Goal: Find specific page/section: Find specific page/section

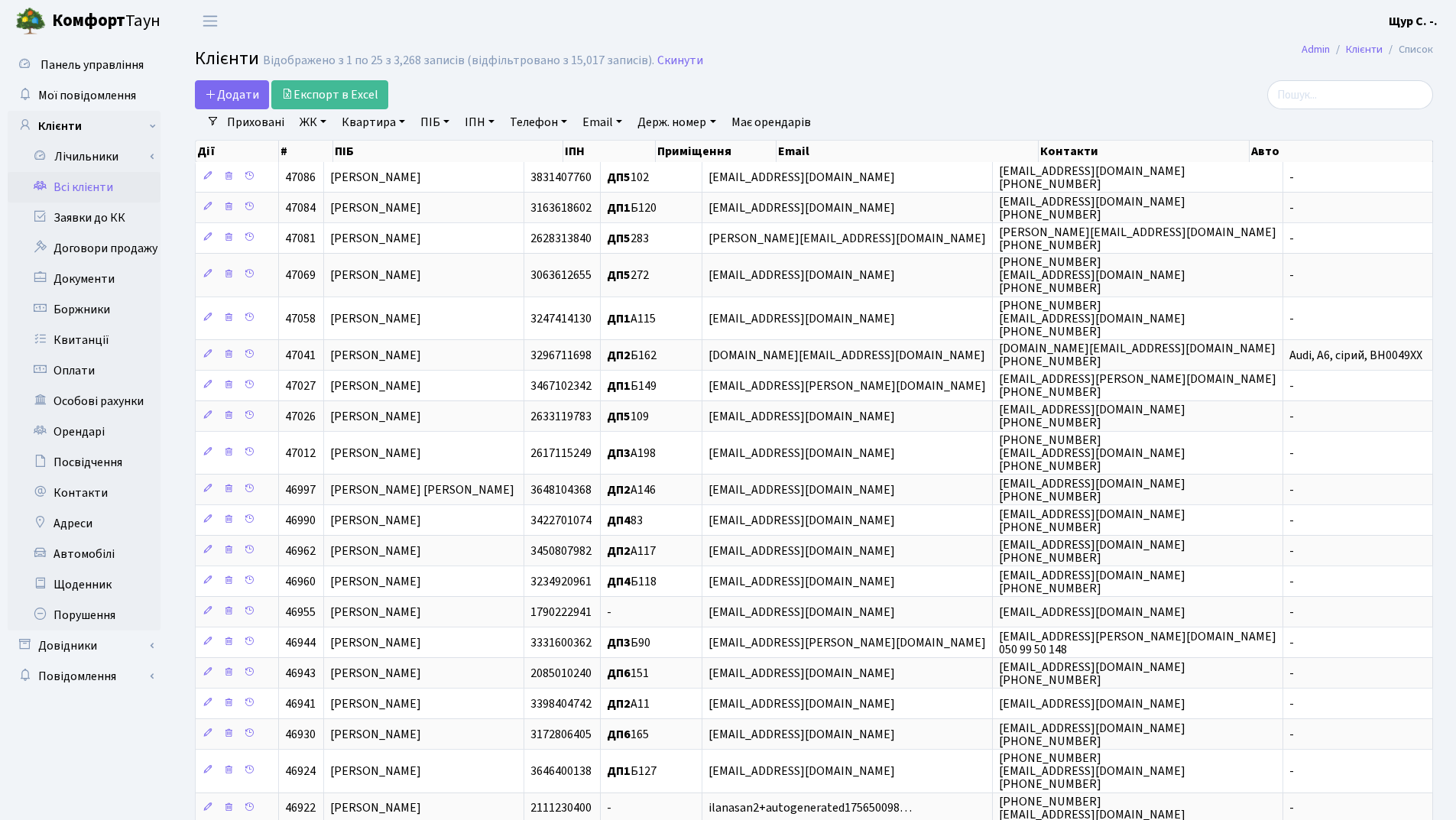
select select "25"
click at [115, 217] on link "Заявки до КК" at bounding box center [84, 218] width 153 height 31
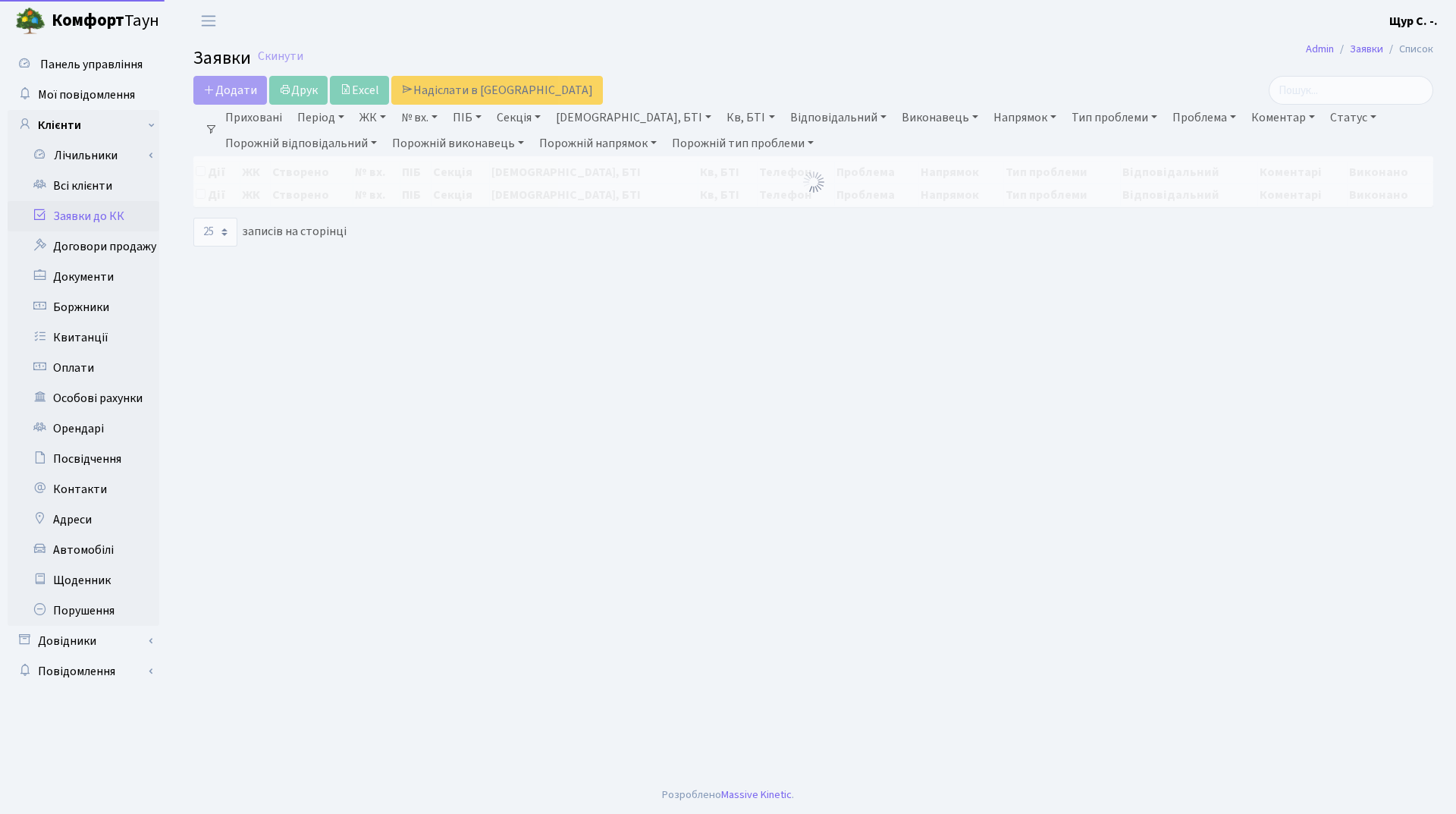
select select "25"
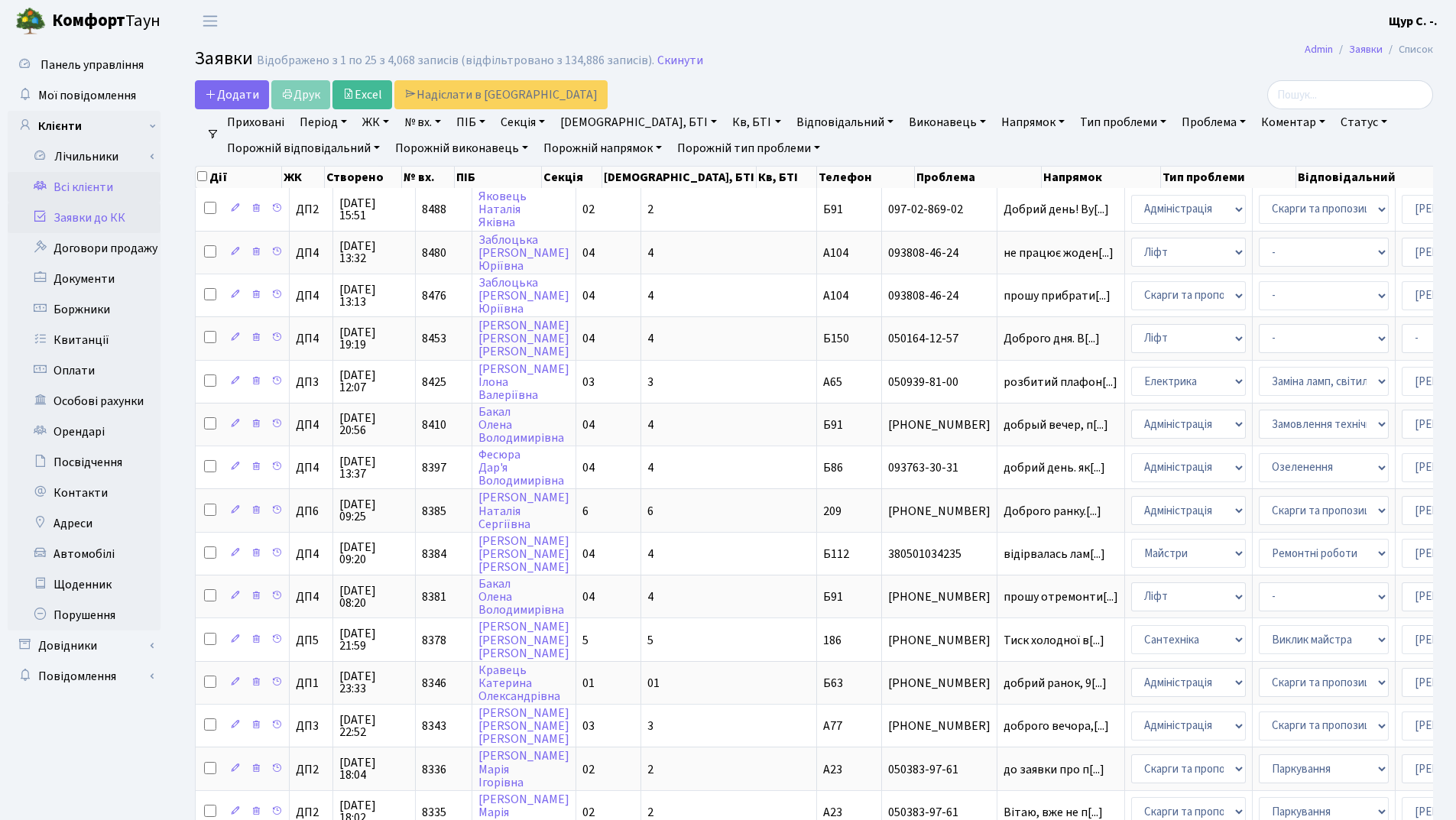
click at [75, 189] on link "Всі клієнти" at bounding box center [84, 187] width 153 height 31
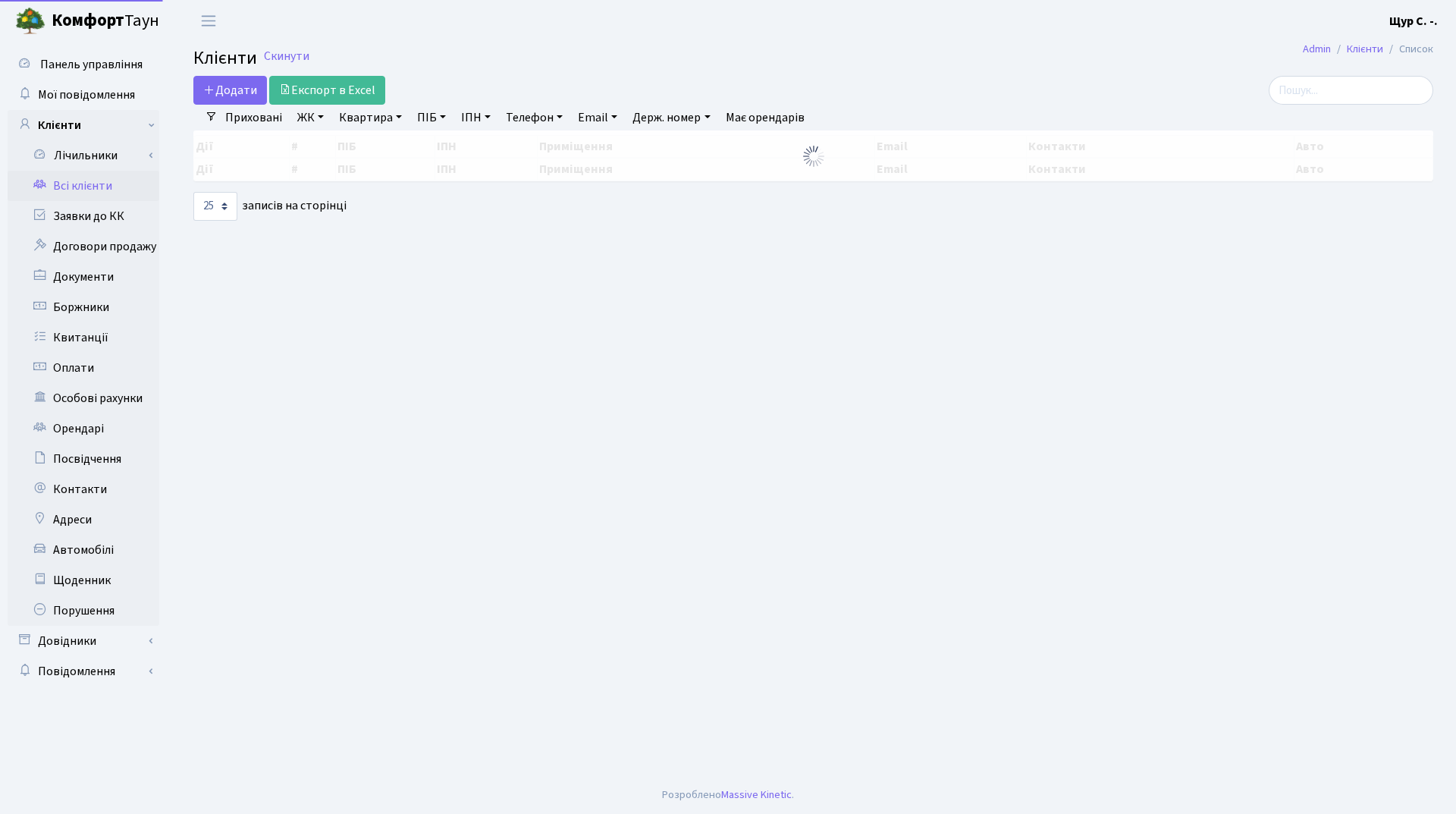
select select "25"
